Goal: Task Accomplishment & Management: Complete application form

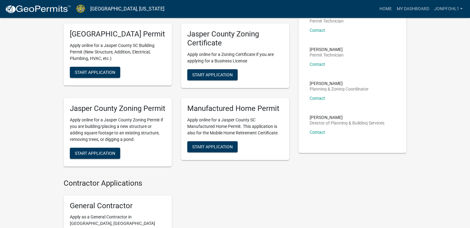
scroll to position [161, 0]
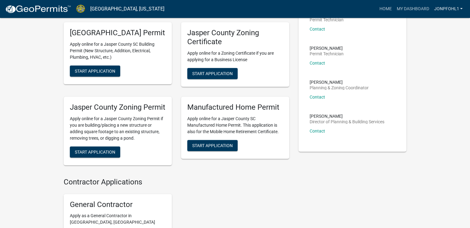
click at [448, 8] on link "JonPfohl1" at bounding box center [449, 9] width 34 height 12
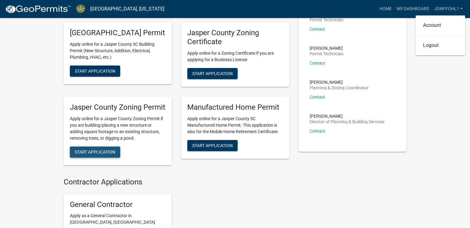
click at [100, 154] on span "Start Application" at bounding box center [95, 151] width 41 height 5
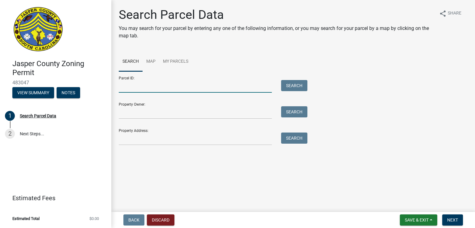
click at [125, 90] on input "Parcel ID:" at bounding box center [195, 86] width 153 height 13
type input "[PHONE_NUMBER]"
click at [294, 87] on button "Search" at bounding box center [294, 85] width 26 height 11
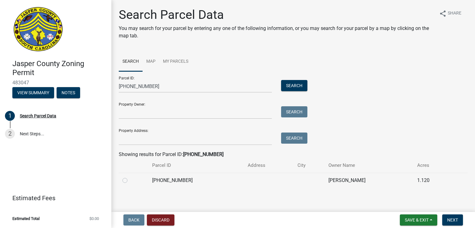
click at [130, 177] on label at bounding box center [130, 177] width 0 height 0
click at [130, 181] on input "radio" at bounding box center [132, 179] width 4 height 4
radio input "true"
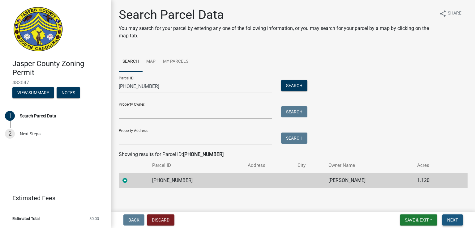
click at [455, 219] on span "Next" at bounding box center [452, 220] width 11 height 5
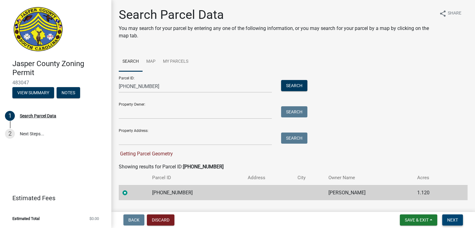
scroll to position [15, 0]
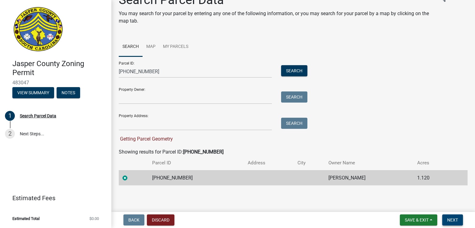
click at [453, 218] on span "Next" at bounding box center [452, 220] width 11 height 5
click at [130, 174] on label at bounding box center [130, 174] width 0 height 0
click at [130, 177] on input "radio" at bounding box center [132, 176] width 4 height 4
click at [450, 220] on span "Next" at bounding box center [452, 220] width 11 height 5
click at [360, 175] on td "[PERSON_NAME]" at bounding box center [369, 177] width 89 height 15
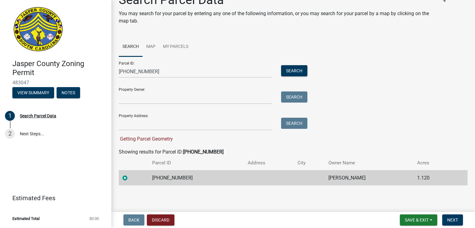
click at [360, 175] on td "[PERSON_NAME]" at bounding box center [369, 177] width 89 height 15
click at [130, 174] on label at bounding box center [130, 174] width 0 height 0
click at [130, 178] on input "radio" at bounding box center [132, 176] width 4 height 4
click at [130, 174] on label at bounding box center [130, 174] width 0 height 0
click at [130, 178] on input "radio" at bounding box center [132, 176] width 4 height 4
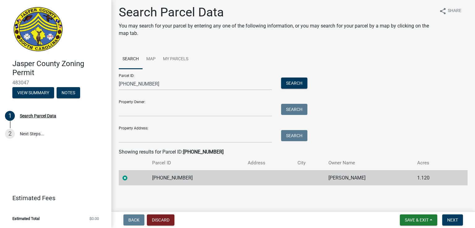
scroll to position [2, 0]
click at [130, 174] on label at bounding box center [130, 174] width 0 height 0
click at [130, 178] on input "radio" at bounding box center [132, 176] width 4 height 4
click at [447, 221] on span "Next" at bounding box center [452, 220] width 11 height 5
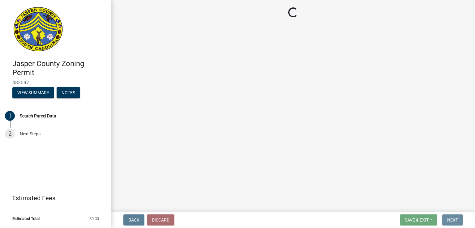
scroll to position [0, 0]
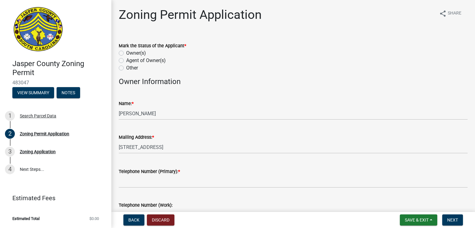
click at [126, 53] on label "Owner(s)" at bounding box center [136, 52] width 20 height 7
click at [126, 53] on input "Owner(s)" at bounding box center [128, 51] width 4 height 4
radio input "true"
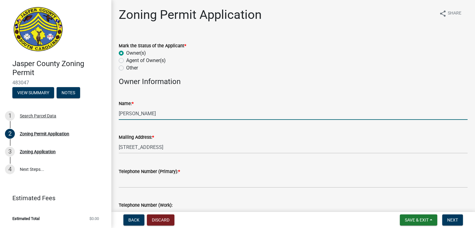
click at [185, 110] on input "[PERSON_NAME]" at bounding box center [293, 113] width 349 height 13
type input "J"
type input "[PERSON_NAME]"
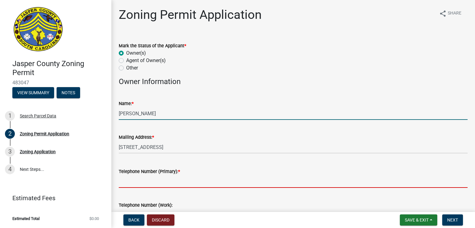
type input "9126318811"
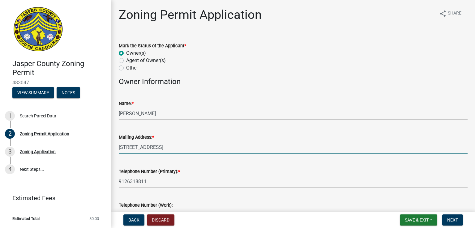
click at [124, 145] on input "[STREET_ADDRESS]" at bounding box center [293, 147] width 349 height 13
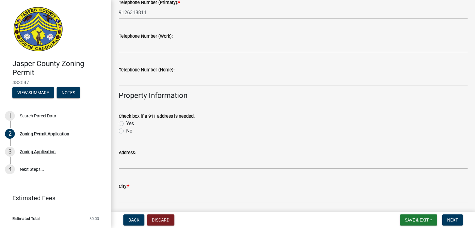
scroll to position [173, 0]
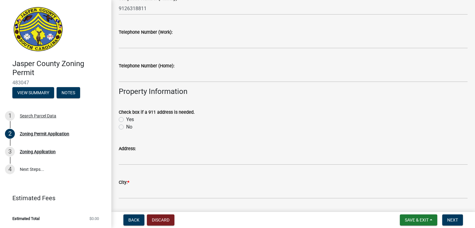
type input "[STREET_ADDRESS]"
click at [126, 127] on label "No" at bounding box center [129, 126] width 6 height 7
click at [126, 127] on input "No" at bounding box center [128, 125] width 4 height 4
radio input "true"
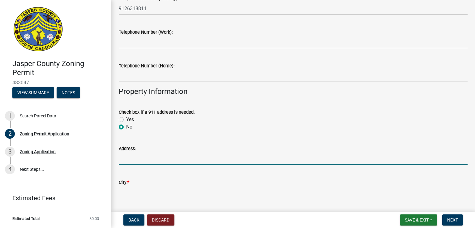
click at [138, 159] on input "Address:" at bounding box center [293, 158] width 349 height 13
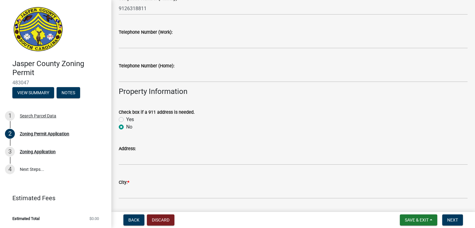
click at [126, 119] on label "Yes" at bounding box center [130, 119] width 8 height 7
click at [126, 119] on input "Yes" at bounding box center [128, 118] width 4 height 4
radio input "true"
click at [126, 127] on label "No" at bounding box center [129, 126] width 6 height 7
click at [126, 127] on input "No" at bounding box center [128, 125] width 4 height 4
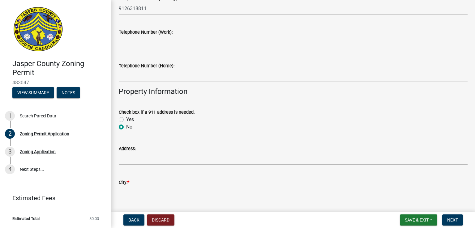
radio input "true"
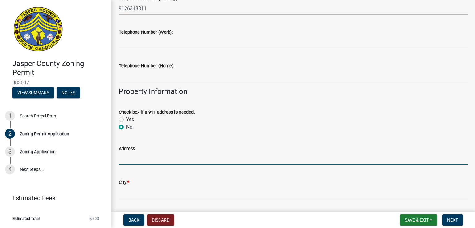
click at [136, 158] on input "Address:" at bounding box center [293, 158] width 349 height 13
type input "[STREET_ADDRESS]"
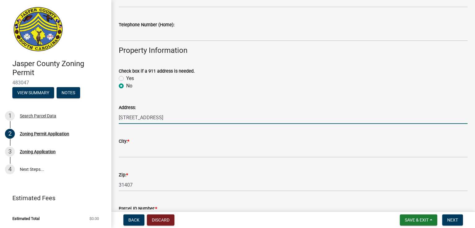
scroll to position [215, 0]
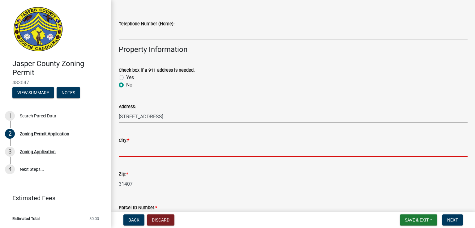
click at [135, 152] on input "City: *" at bounding box center [293, 150] width 349 height 13
type input "Ridgeland"
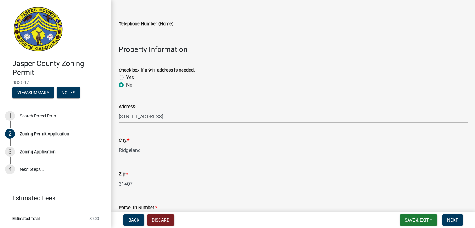
click at [132, 183] on input "31407" at bounding box center [293, 184] width 349 height 13
type input "3"
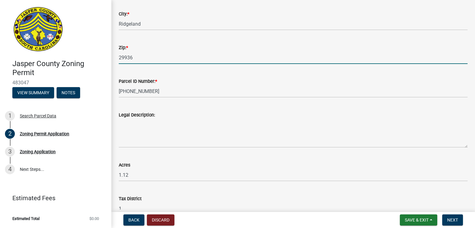
scroll to position [355, 0]
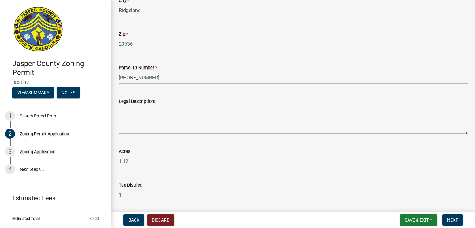
type input "29936"
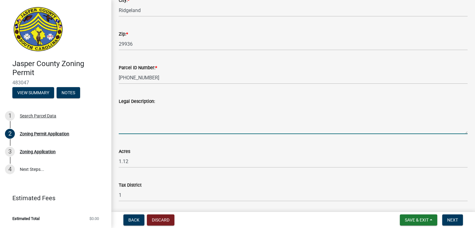
click at [126, 129] on textarea "Legal Description:" at bounding box center [293, 119] width 349 height 29
click at [130, 112] on textarea "Lot P Cassique Creek at Palm Key" at bounding box center [293, 119] width 349 height 29
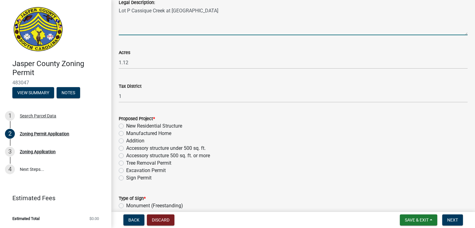
scroll to position [479, 0]
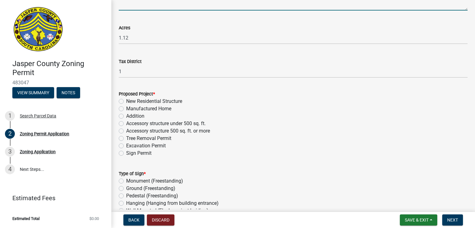
type textarea "Lot P Cassique Creek at Palm Key"
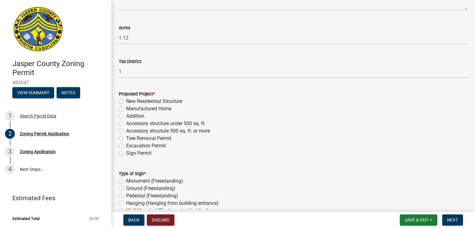
click at [126, 101] on label "New Residential Structure" at bounding box center [154, 101] width 56 height 7
click at [126, 101] on input "New Residential Structure" at bounding box center [128, 100] width 4 height 4
radio input "true"
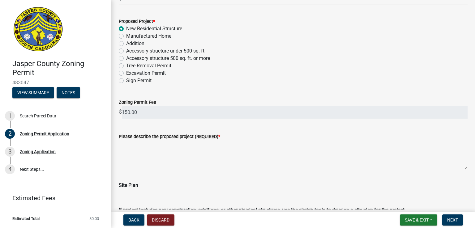
scroll to position [553, 0]
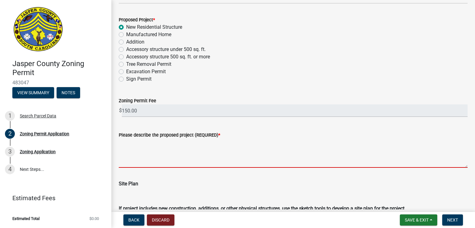
click at [125, 161] on textarea "Please describe the proposed project (REQUIRED) *" at bounding box center [293, 153] width 349 height 29
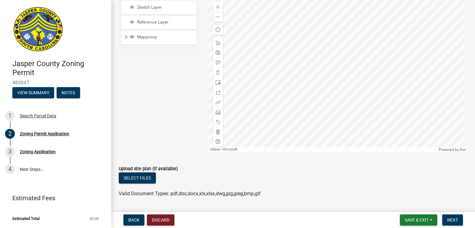
scroll to position [879, 0]
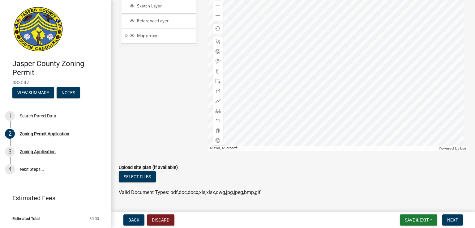
type textarea "Construction of a new wood framed residential home"
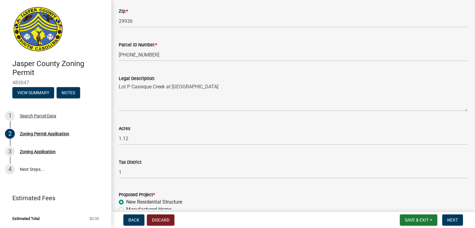
scroll to position [376, 0]
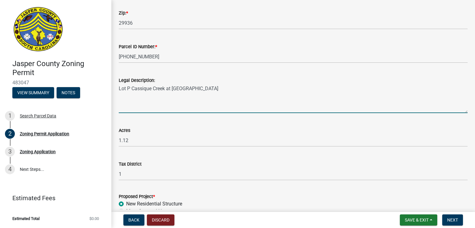
click at [130, 91] on textarea "Lot P Cassique Creek at Palm Key" at bounding box center [293, 98] width 349 height 29
click at [171, 88] on textarea "Lot P Parcel D Palm Ket Plantation Cassique Creek at Palm Key" at bounding box center [293, 98] width 349 height 29
click at [195, 88] on textarea "Lot P Parcel D Palm Key Plantation Cassique Creek at Palm Key" at bounding box center [293, 98] width 349 height 29
click at [260, 88] on textarea "Lot P Parcel D Palm Key Plantation (Cassique Creek at Palm Key" at bounding box center [293, 98] width 349 height 29
type textarea "Lot P [GEOGRAPHIC_DATA] ([GEOGRAPHIC_DATA] at [GEOGRAPHIC_DATA])"
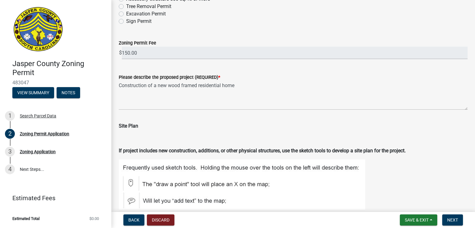
scroll to position [611, 0]
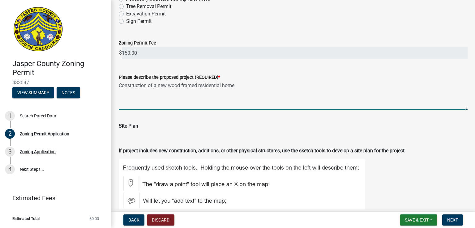
click at [197, 87] on textarea "Construction of a new wood framed residential home" at bounding box center [293, 95] width 349 height 29
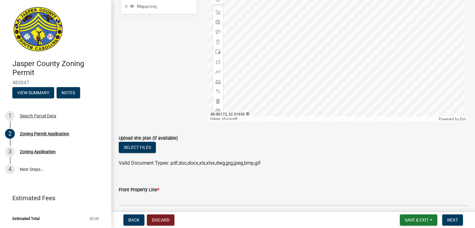
scroll to position [918, 0]
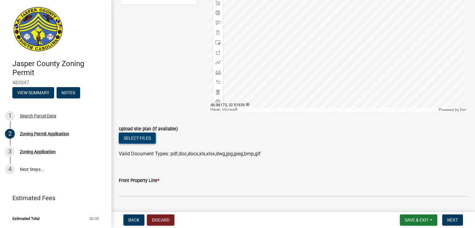
type textarea "Construction of a new wood framed single family residential home"
click at [141, 139] on button "Select files" at bounding box center [137, 138] width 37 height 11
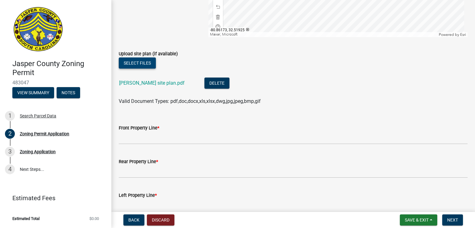
scroll to position [996, 0]
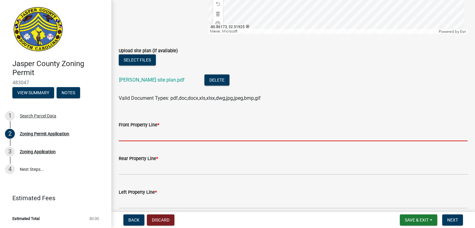
click at [126, 133] on input "Front Property Line *" at bounding box center [293, 135] width 349 height 13
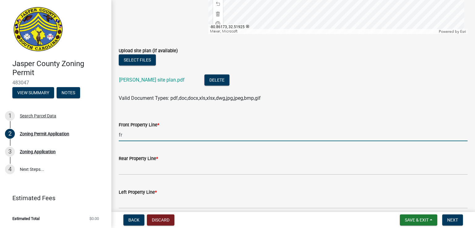
type input "f"
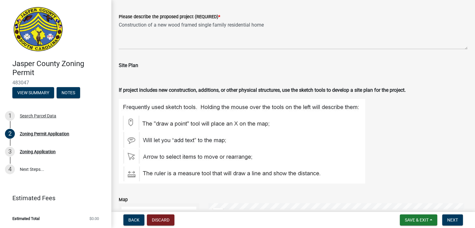
scroll to position [674, 0]
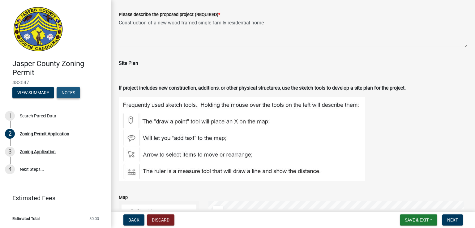
click at [66, 93] on button "Notes" at bounding box center [69, 92] width 24 height 11
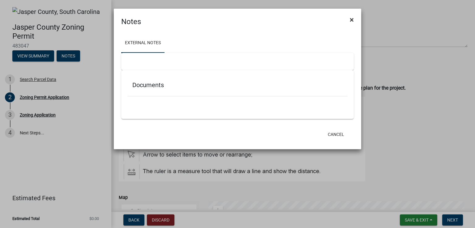
click at [351, 20] on span "×" at bounding box center [352, 19] width 4 height 9
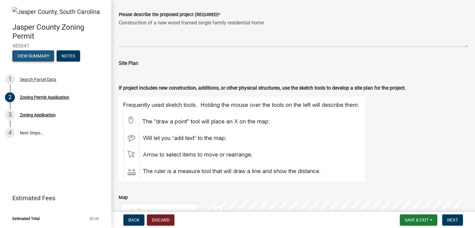
click at [32, 56] on button "View Summary" at bounding box center [33, 55] width 42 height 11
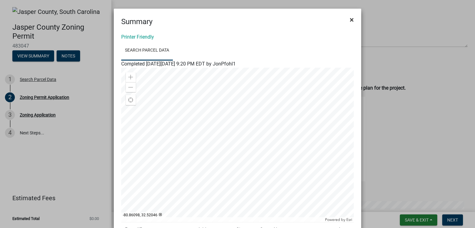
click at [350, 21] on span "×" at bounding box center [352, 19] width 4 height 9
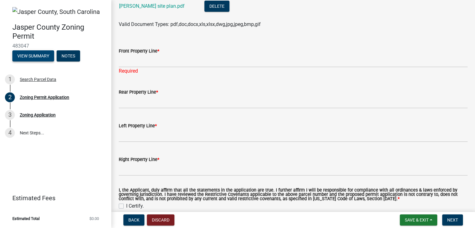
scroll to position [1082, 0]
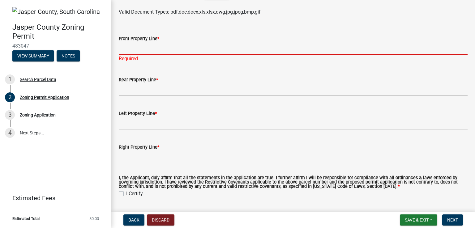
click at [124, 50] on input "Front Property Line *" at bounding box center [293, 48] width 349 height 13
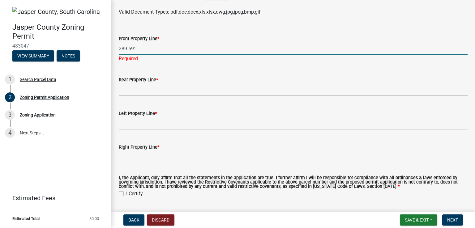
type input "289.69'"
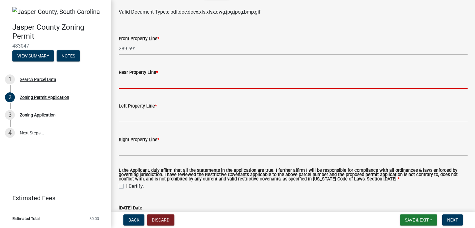
click at [128, 90] on wm-data-entity-input "Rear Property Line *" at bounding box center [293, 77] width 349 height 34
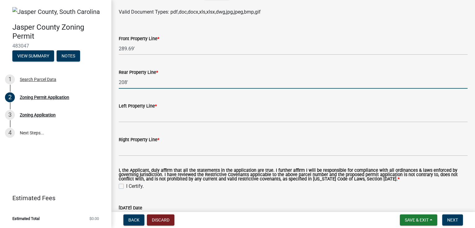
type input "208'"
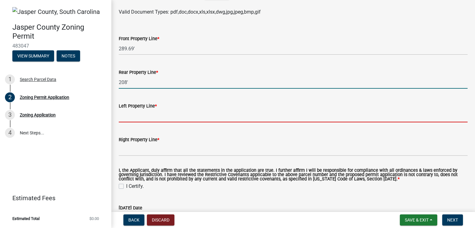
click at [127, 118] on input "Left Property Line *" at bounding box center [293, 116] width 349 height 13
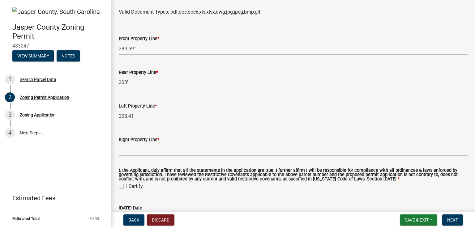
type input "208.41"
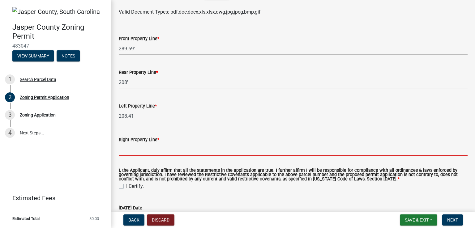
click at [127, 151] on input "Right Property Line *" at bounding box center [293, 150] width 349 height 13
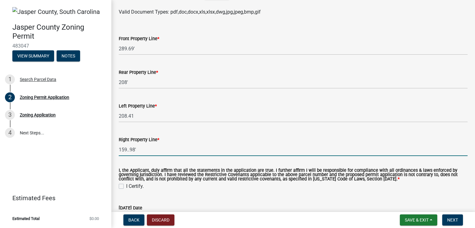
type input "159..98'"
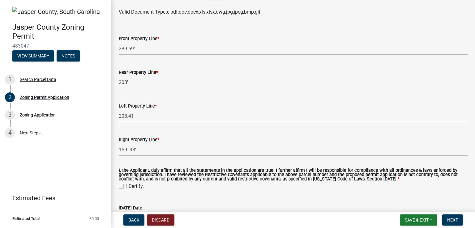
click at [135, 117] on input "208.41" at bounding box center [293, 116] width 349 height 13
type input "208.41"
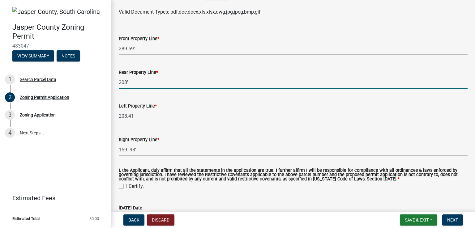
click at [130, 84] on input "208'" at bounding box center [293, 82] width 349 height 13
type input "207.72'"
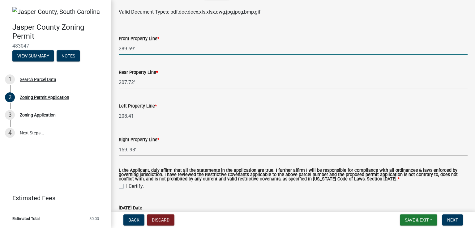
click at [134, 49] on input "289.69'" at bounding box center [293, 48] width 349 height 13
type input "289.19''"
click at [126, 187] on label "I Certify." at bounding box center [135, 186] width 18 height 7
click at [126, 187] on input "I Certify." at bounding box center [128, 185] width 4 height 4
checkbox input "true"
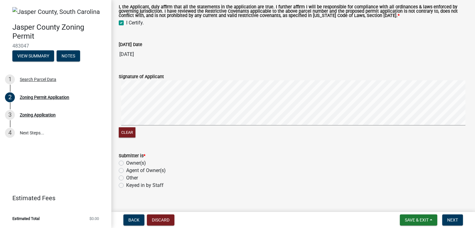
scroll to position [1255, 0]
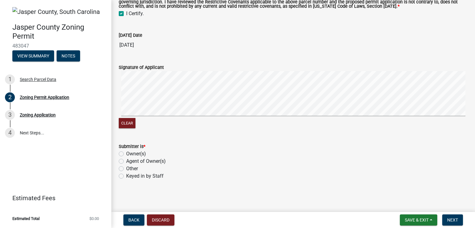
click at [126, 155] on label "Owner(s)" at bounding box center [136, 153] width 20 height 7
click at [126, 154] on input "Owner(s)" at bounding box center [128, 152] width 4 height 4
radio input "true"
click at [448, 222] on span "Next" at bounding box center [452, 220] width 11 height 5
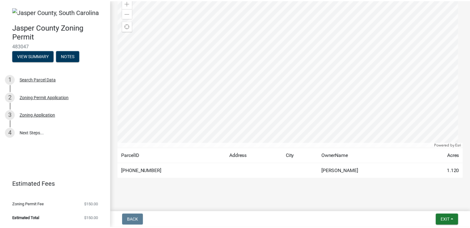
scroll to position [86, 0]
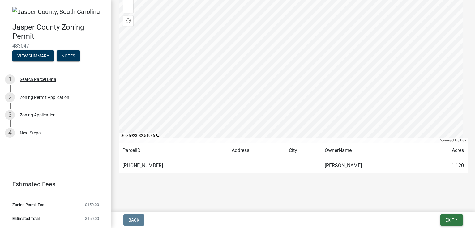
click at [453, 218] on span "Exit" at bounding box center [449, 220] width 9 height 5
click at [434, 203] on button "Save & Exit" at bounding box center [438, 204] width 49 height 15
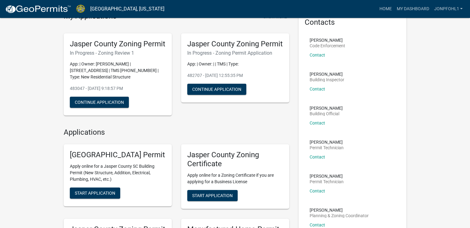
scroll to position [45, 0]
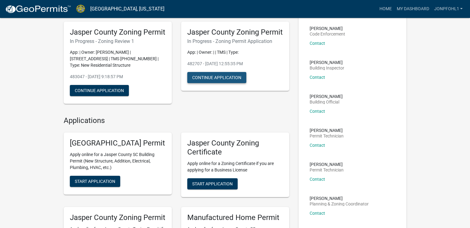
click at [218, 83] on button "Continue Application" at bounding box center [216, 77] width 59 height 11
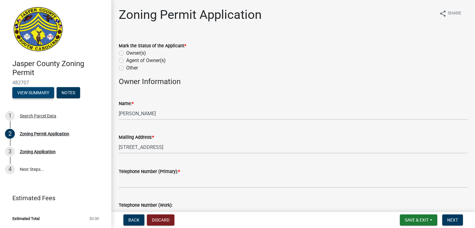
click at [31, 91] on button "View Summary" at bounding box center [33, 92] width 42 height 11
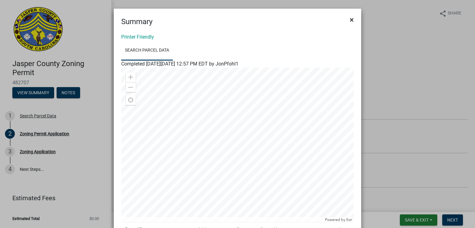
click at [350, 20] on span "×" at bounding box center [352, 19] width 4 height 9
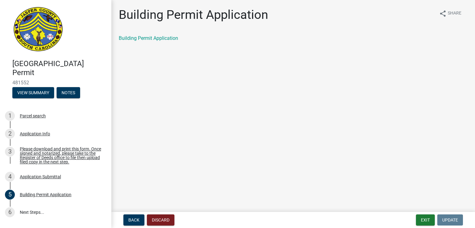
scroll to position [37, 0]
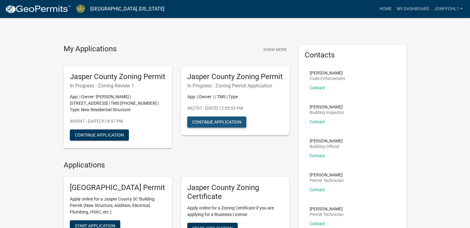
click at [220, 128] on button "Continue Application" at bounding box center [216, 122] width 59 height 11
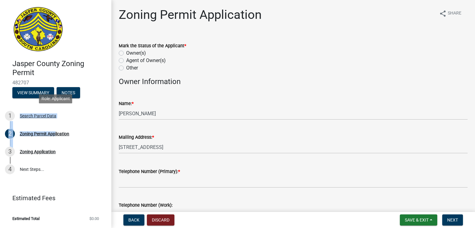
drag, startPoint x: 50, startPoint y: 131, endPoint x: 17, endPoint y: 58, distance: 79.2
click at [17, 58] on div "[GEOGRAPHIC_DATA] Zoning Permit 482707 View Summary Notes 1 Search Parcel Data …" at bounding box center [55, 114] width 111 height 228
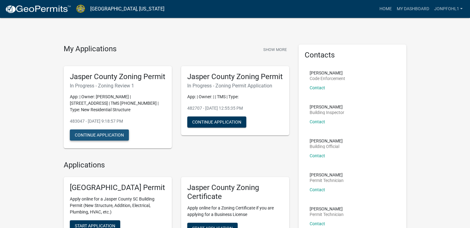
click at [113, 141] on button "Continue Application" at bounding box center [99, 135] width 59 height 11
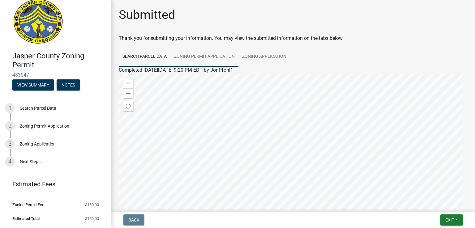
click at [225, 56] on link "Zoning Permit Application" at bounding box center [204, 57] width 68 height 20
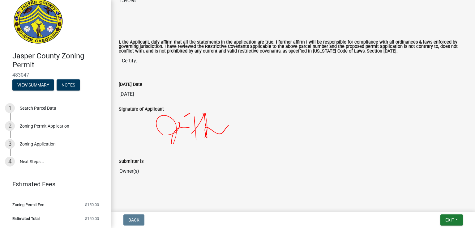
scroll to position [1183, 0]
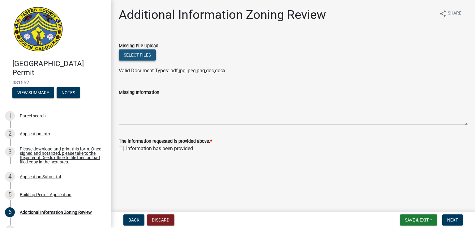
click at [136, 54] on button "Select files" at bounding box center [137, 54] width 37 height 11
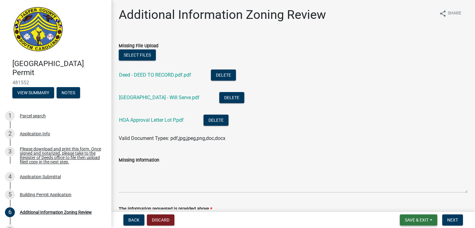
click at [413, 218] on span "Save & Exit" at bounding box center [417, 220] width 24 height 5
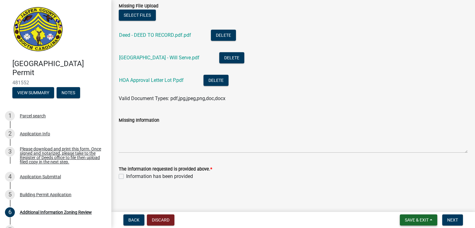
scroll to position [40, 0]
click at [126, 174] on label "Information has been provided" at bounding box center [159, 176] width 67 height 7
click at [126, 174] on input "Information has been provided" at bounding box center [128, 175] width 4 height 4
checkbox input "true"
click at [410, 220] on span "Save & Exit" at bounding box center [417, 220] width 24 height 5
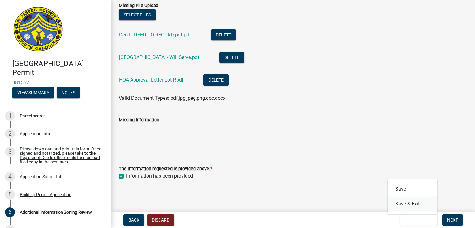
click at [407, 204] on button "Save & Exit" at bounding box center [412, 204] width 49 height 15
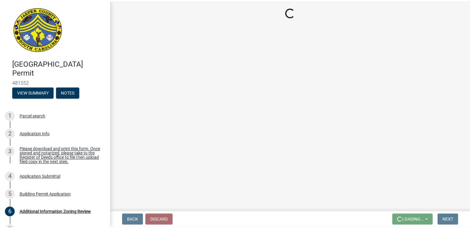
scroll to position [0, 0]
